Goal: Information Seeking & Learning: Find specific fact

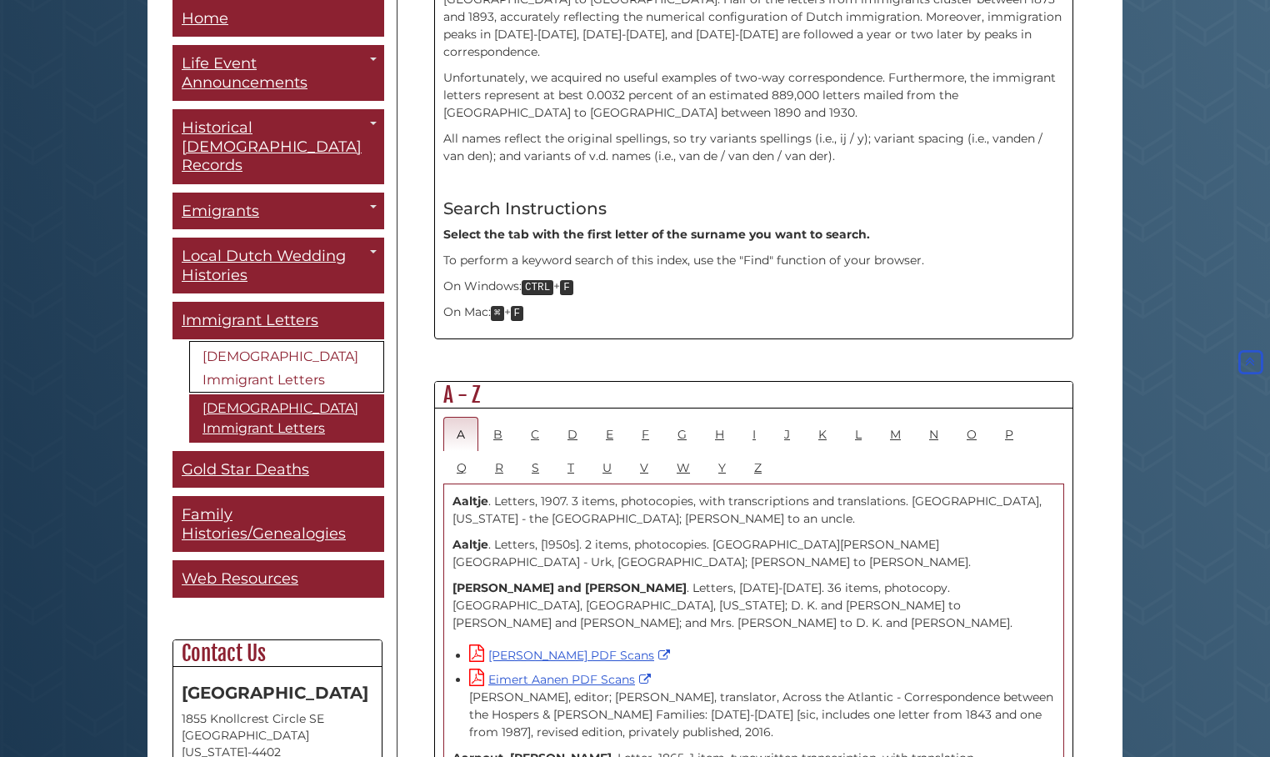
scroll to position [667, 0]
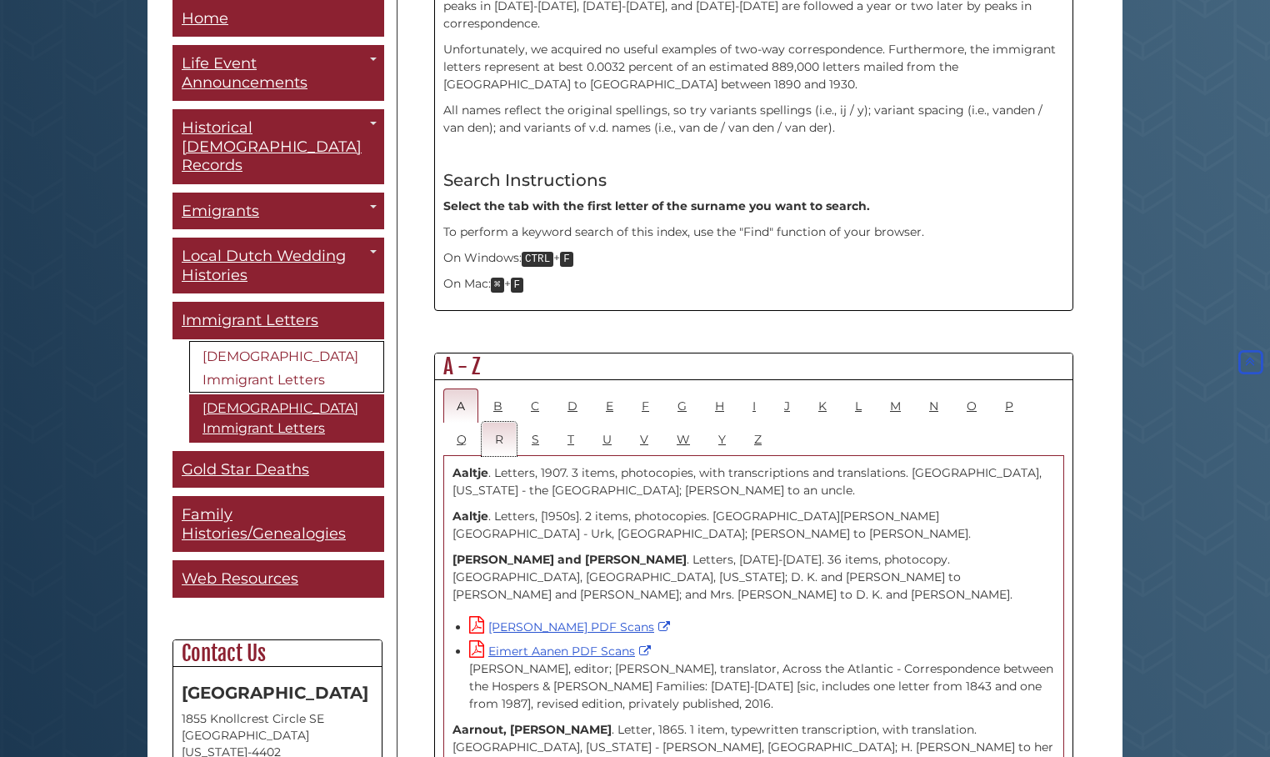
click at [500, 422] on link "R" at bounding box center [499, 439] width 35 height 34
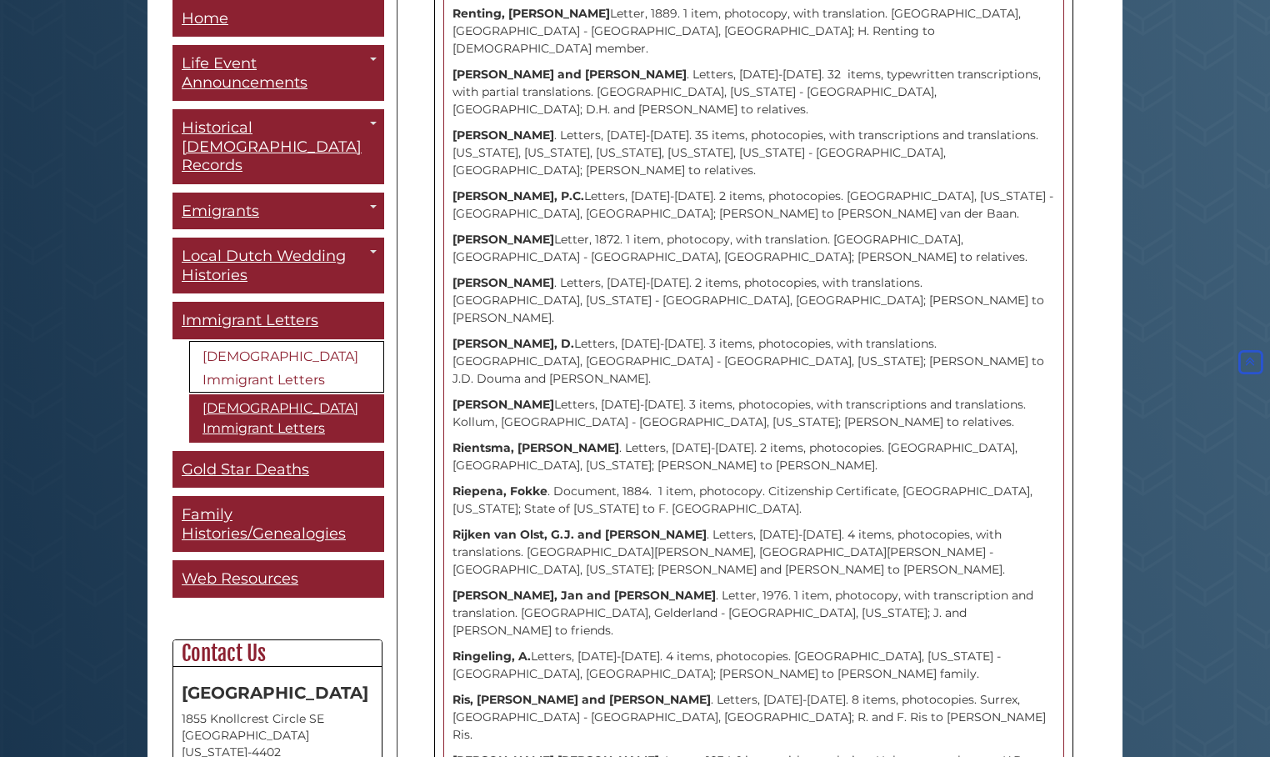
scroll to position [1584, 0]
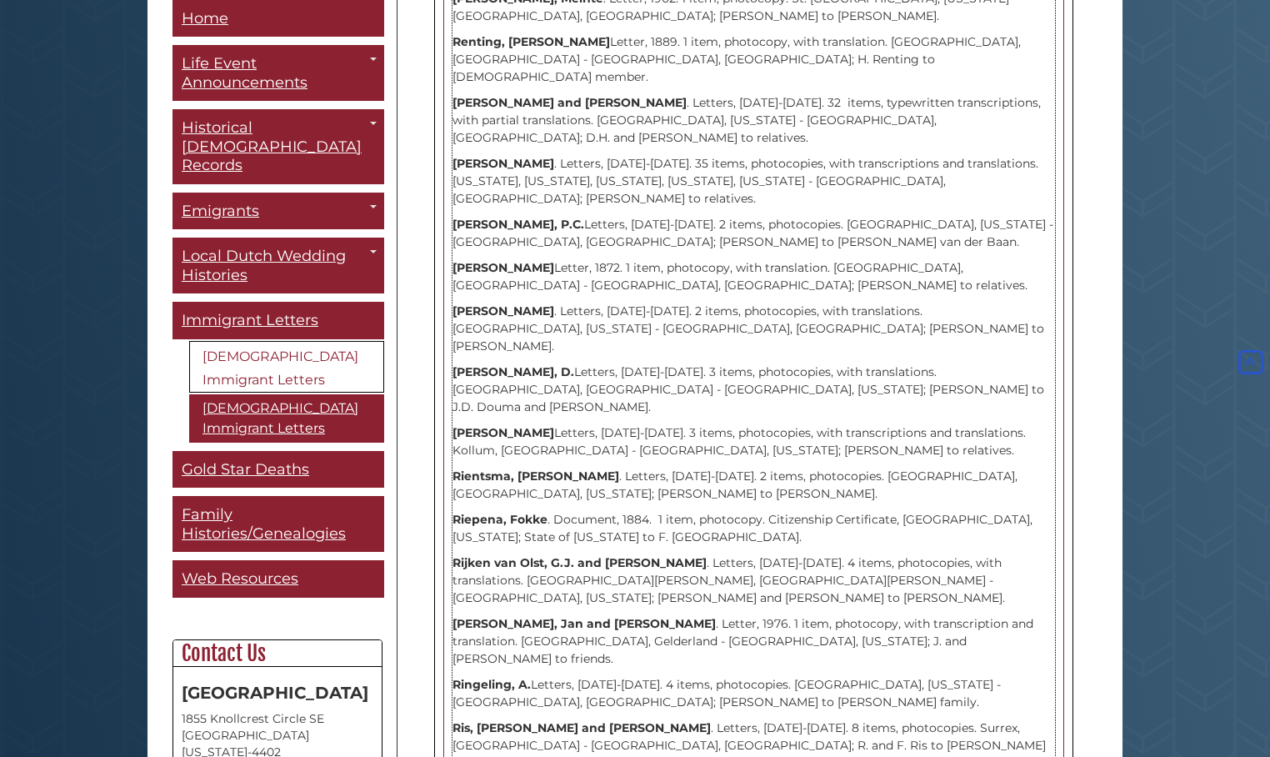
click at [785, 363] on p "[PERSON_NAME] Letters, [DATE]-[DATE]. 3 items, photocopies, with translations. …" at bounding box center [754, 389] width 603 height 53
click at [698, 363] on p "[PERSON_NAME] Letters, [DATE]-[DATE]. 3 items, photocopies, with translations. …" at bounding box center [754, 389] width 603 height 53
click at [518, 364] on strong "[PERSON_NAME], D." at bounding box center [514, 371] width 122 height 15
click at [552, 363] on p "[PERSON_NAME] Letters, [DATE]-[DATE]. 3 items, photocopies, with translations. …" at bounding box center [754, 389] width 603 height 53
click at [561, 363] on p "[PERSON_NAME] Letters, [DATE]-[DATE]. 3 items, photocopies, with translations. …" at bounding box center [754, 389] width 603 height 53
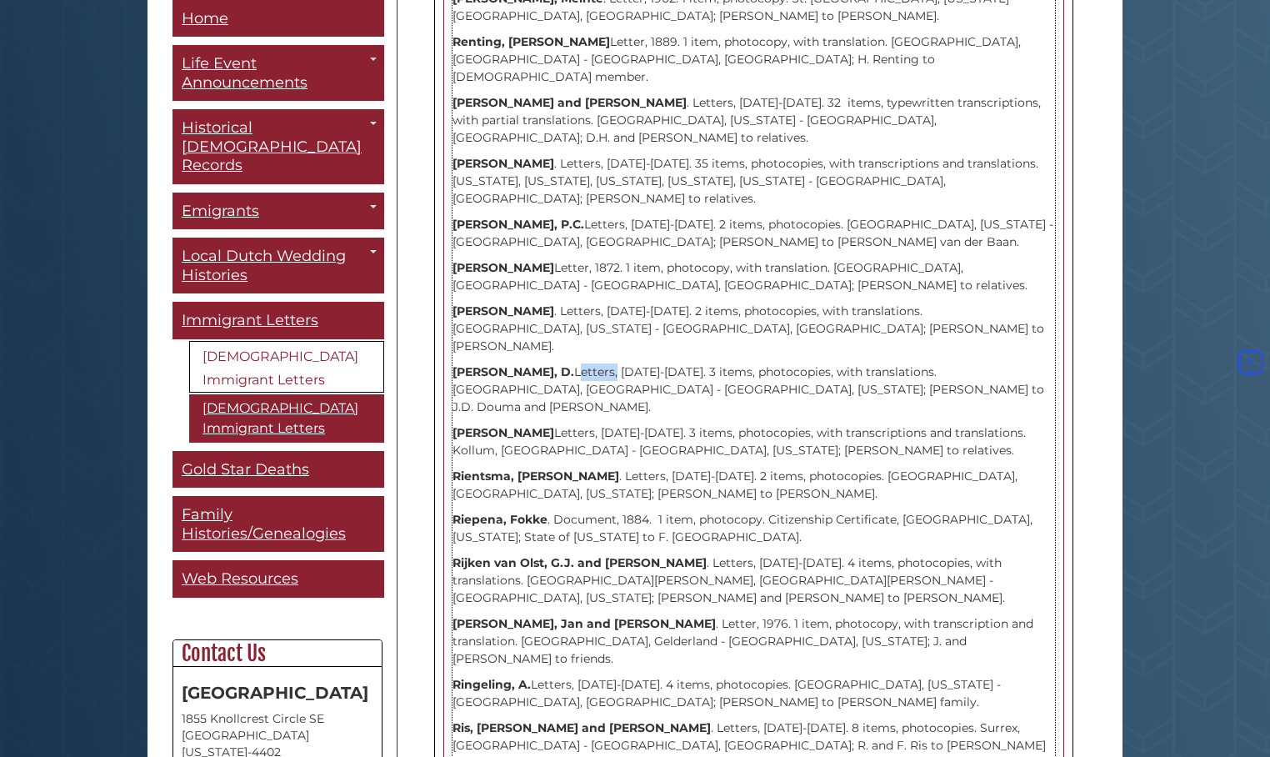
click at [561, 363] on p "[PERSON_NAME] Letters, [DATE]-[DATE]. 3 items, photocopies, with translations. …" at bounding box center [754, 389] width 603 height 53
click at [593, 363] on p "[PERSON_NAME] Letters, [DATE]-[DATE]. 3 items, photocopies, with translations. …" at bounding box center [754, 389] width 603 height 53
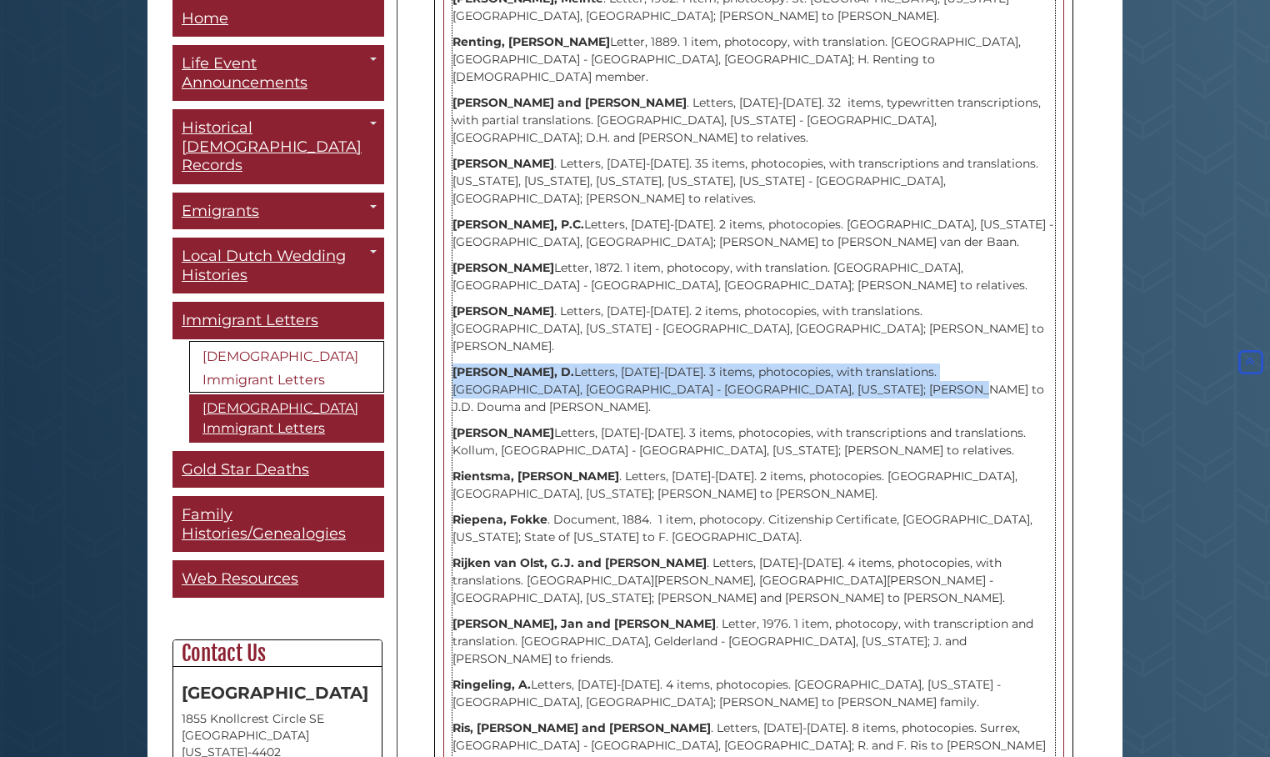
drag, startPoint x: 453, startPoint y: 229, endPoint x: 801, endPoint y: 242, distance: 347.8
click at [801, 363] on p "[PERSON_NAME] Letters, [DATE]-[DATE]. 3 items, photocopies, with translations. …" at bounding box center [754, 389] width 603 height 53
copy p "[PERSON_NAME] Letters, [DATE]-[DATE]. 3 items, photocopies, with translations. …"
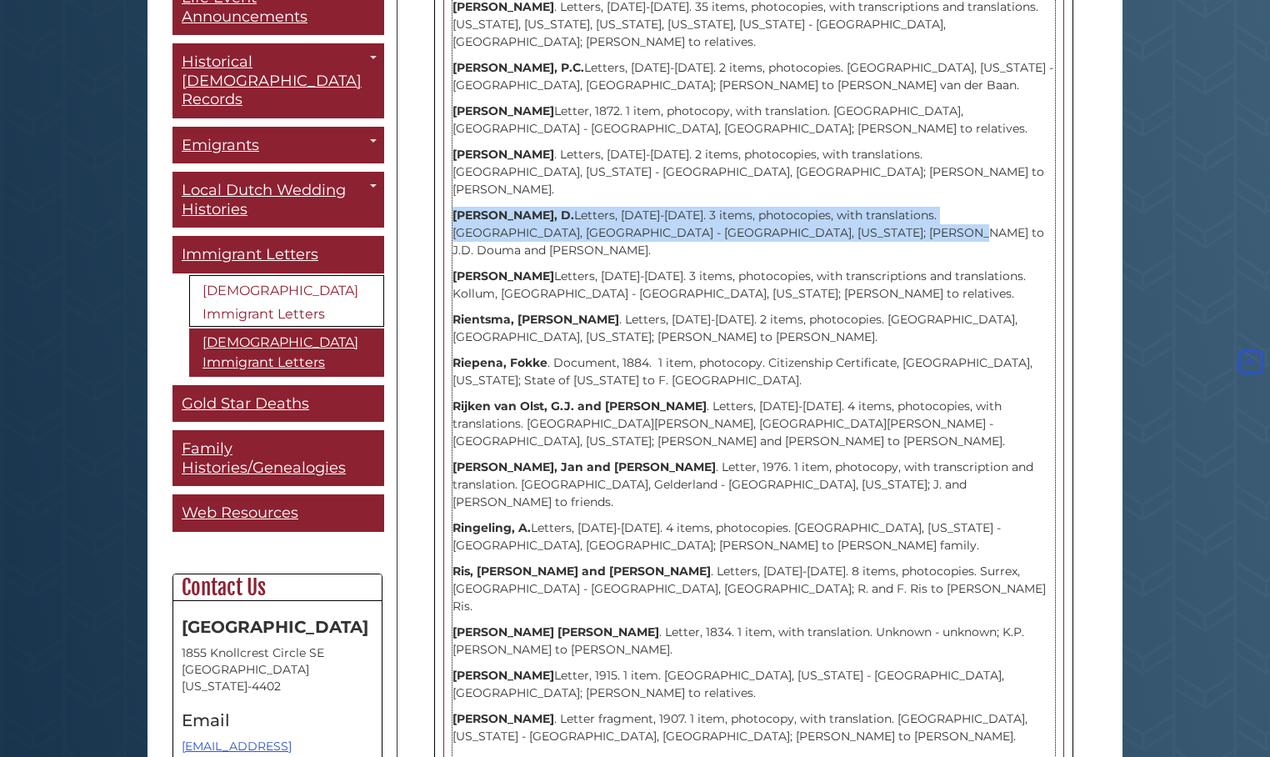
scroll to position [0, 0]
